Goal: Task Accomplishment & Management: Use online tool/utility

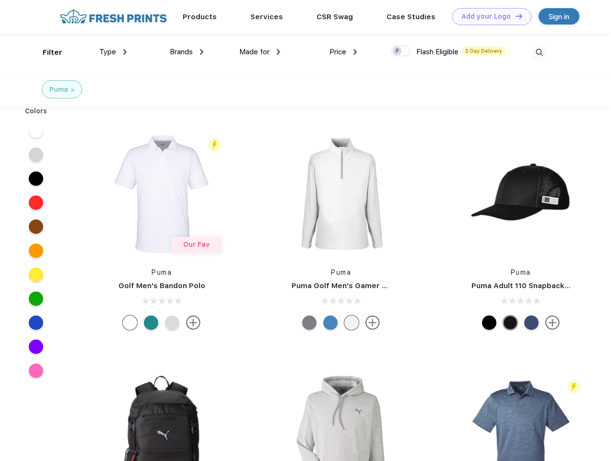
scroll to position [0, 0]
click at [488, 16] on link "Add your Logo Design Tool" at bounding box center [491, 16] width 79 height 17
click at [0, 0] on div "Design Tool" at bounding box center [0, 0] width 0 height 0
click at [515, 16] on link "Add your Logo Design Tool" at bounding box center [491, 16] width 79 height 17
click at [46, 52] on div "Filter" at bounding box center [53, 52] width 20 height 11
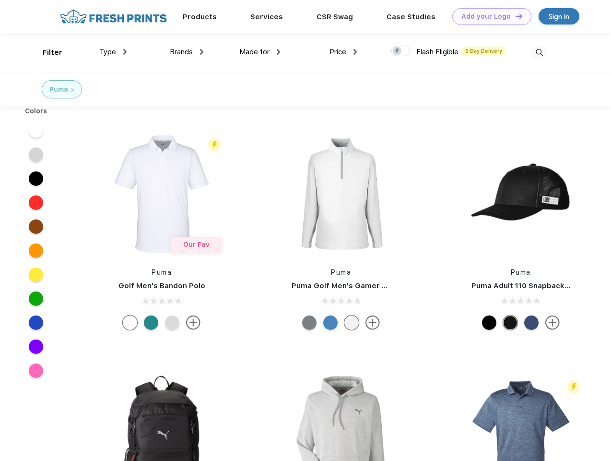
click at [113, 52] on span "Type" at bounding box center [107, 51] width 17 height 9
click at [187, 52] on span "Brands" at bounding box center [181, 51] width 23 height 9
click at [260, 52] on span "Made for" at bounding box center [254, 51] width 30 height 9
click at [343, 52] on span "Price" at bounding box center [338, 51] width 17 height 9
click at [401, 51] on div at bounding box center [400, 51] width 19 height 11
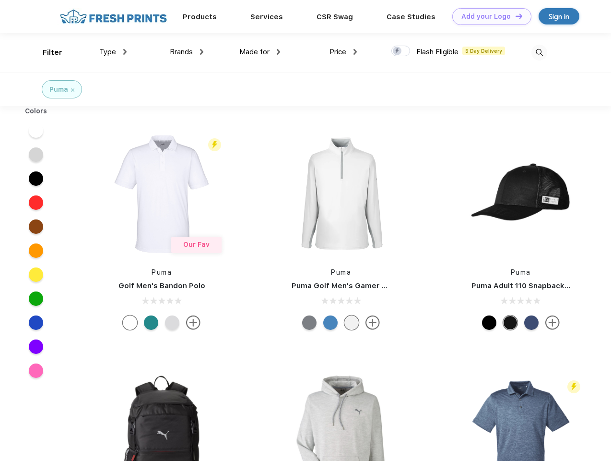
click at [398, 51] on input "checkbox" at bounding box center [394, 48] width 6 height 6
click at [539, 52] on img at bounding box center [540, 53] width 16 height 16
